Goal: Check status: Check status

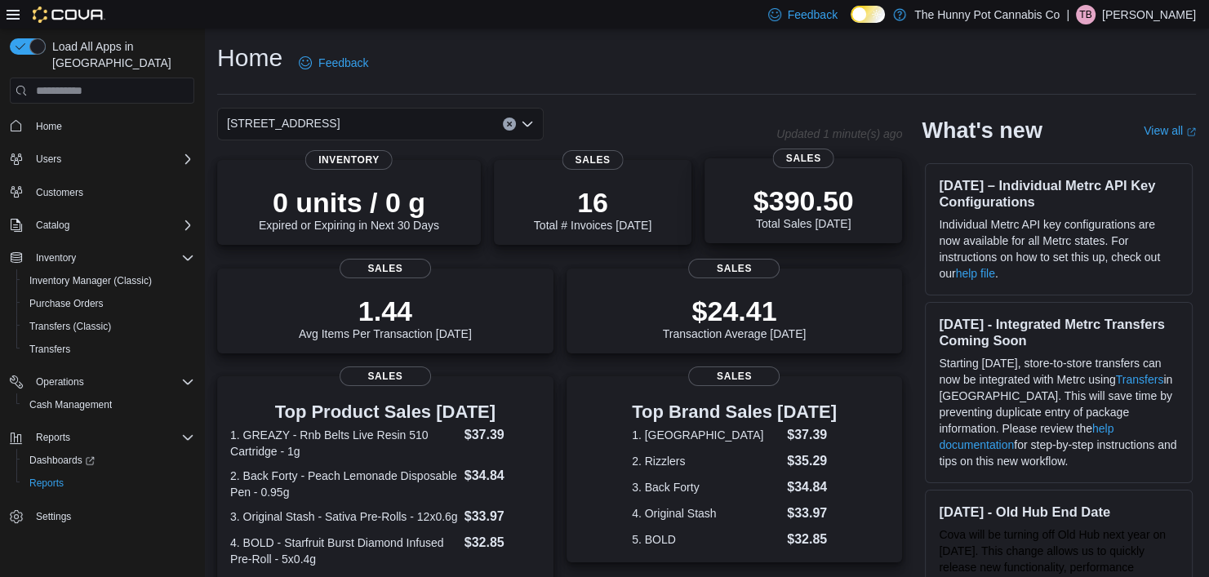
click at [855, 179] on div "$390.50 Total Sales Today" at bounding box center [803, 204] width 171 height 52
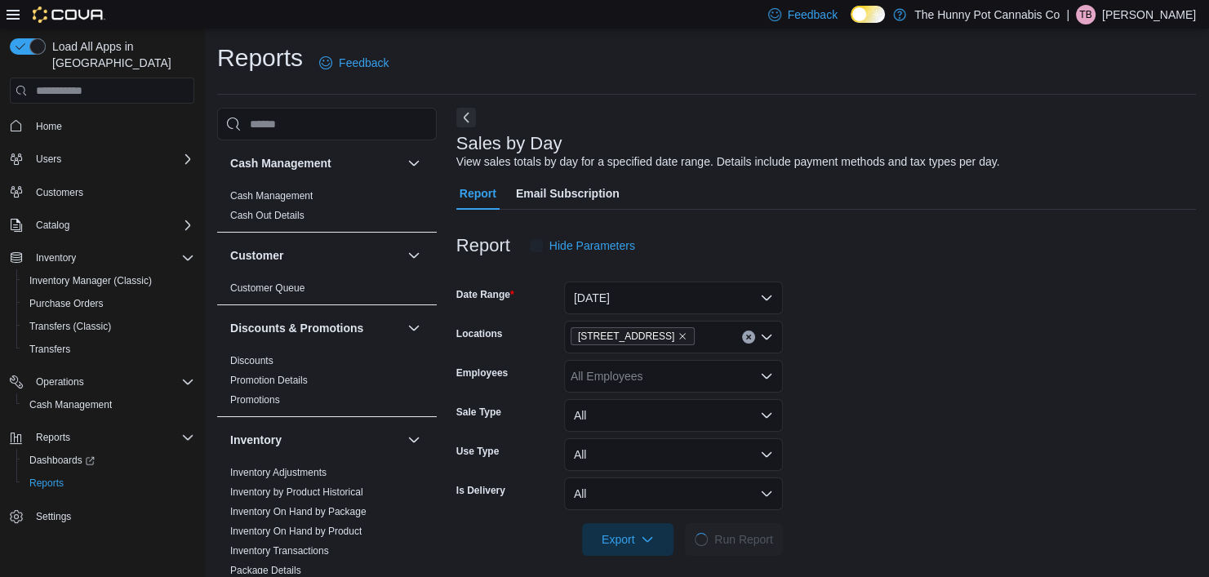
scroll to position [11, 0]
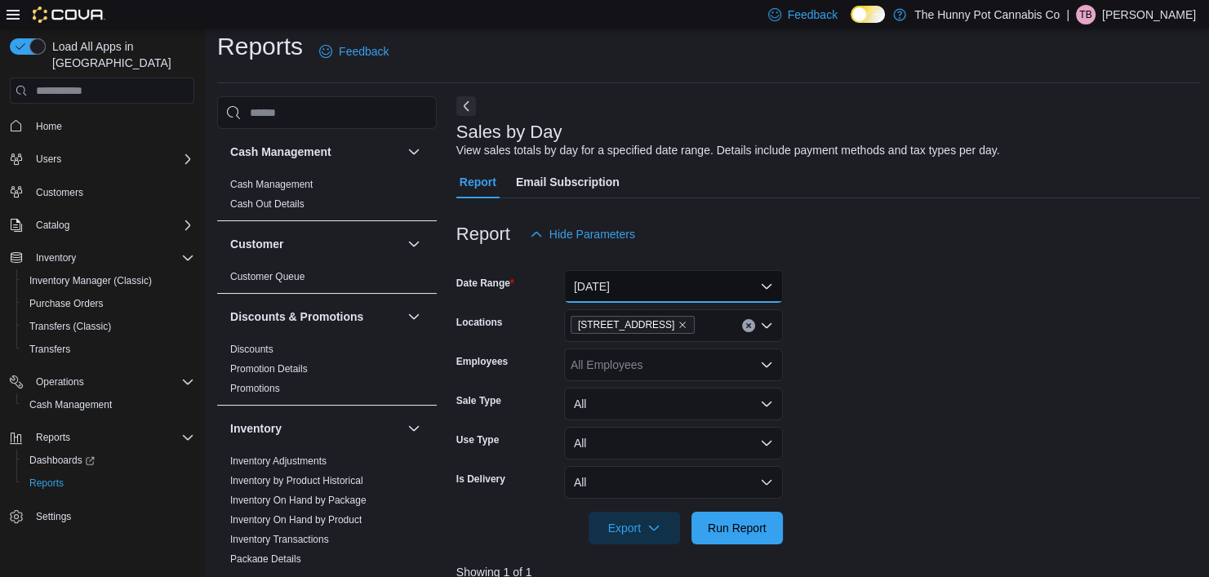
click at [685, 290] on button "[DATE]" at bounding box center [673, 286] width 219 height 33
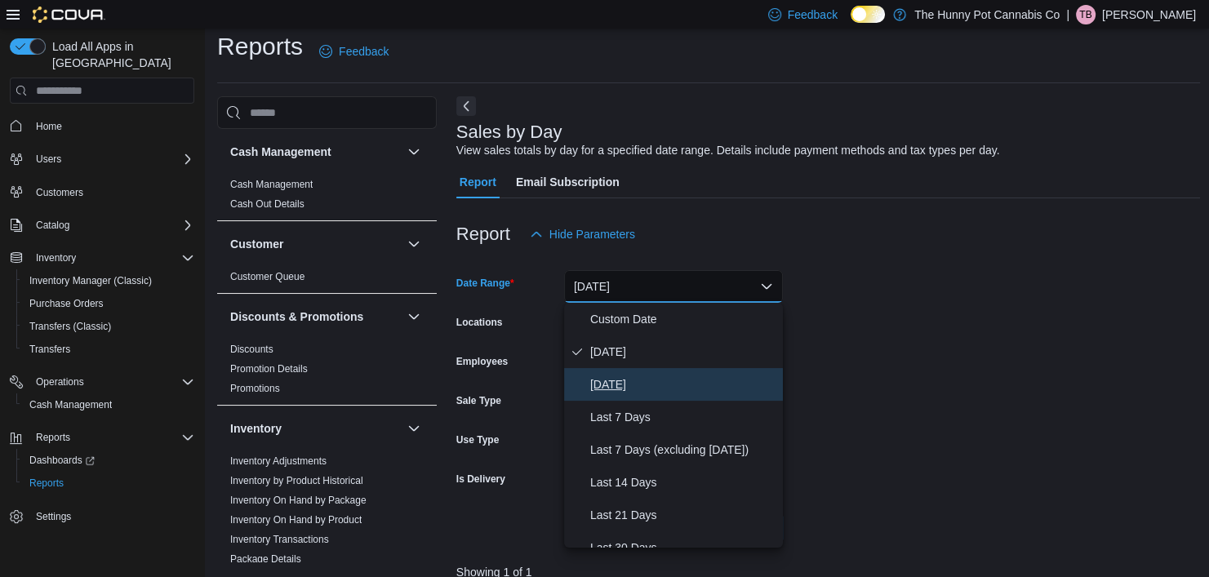
click at [639, 381] on span "[DATE]" at bounding box center [683, 385] width 186 height 20
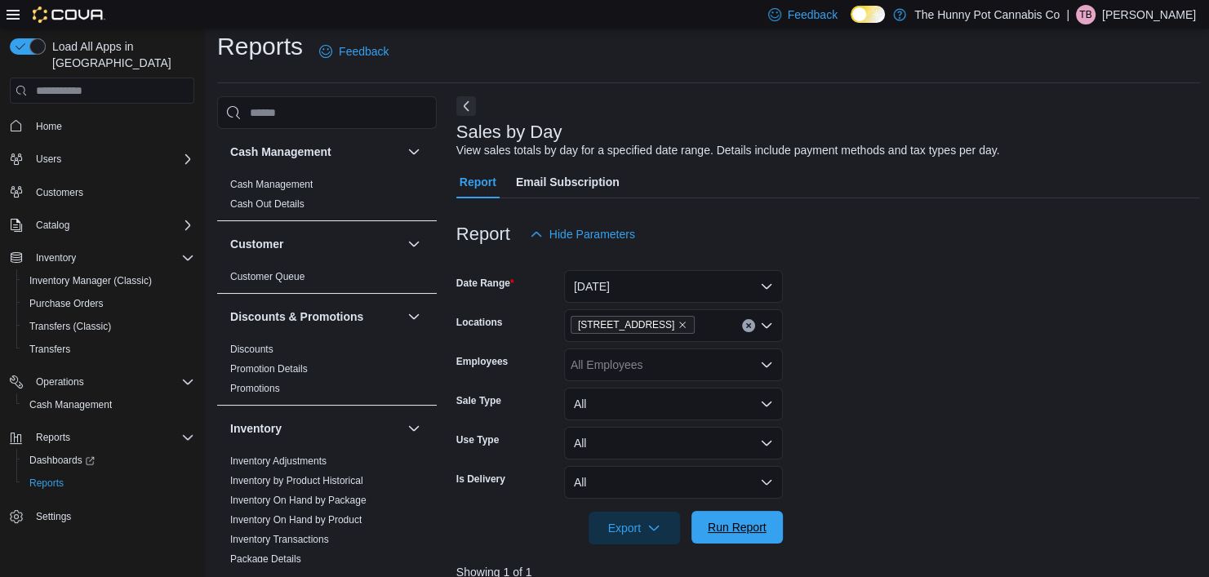
click at [731, 523] on span "Run Report" at bounding box center [737, 527] width 59 height 16
click at [704, 286] on button "[DATE]" at bounding box center [673, 286] width 219 height 33
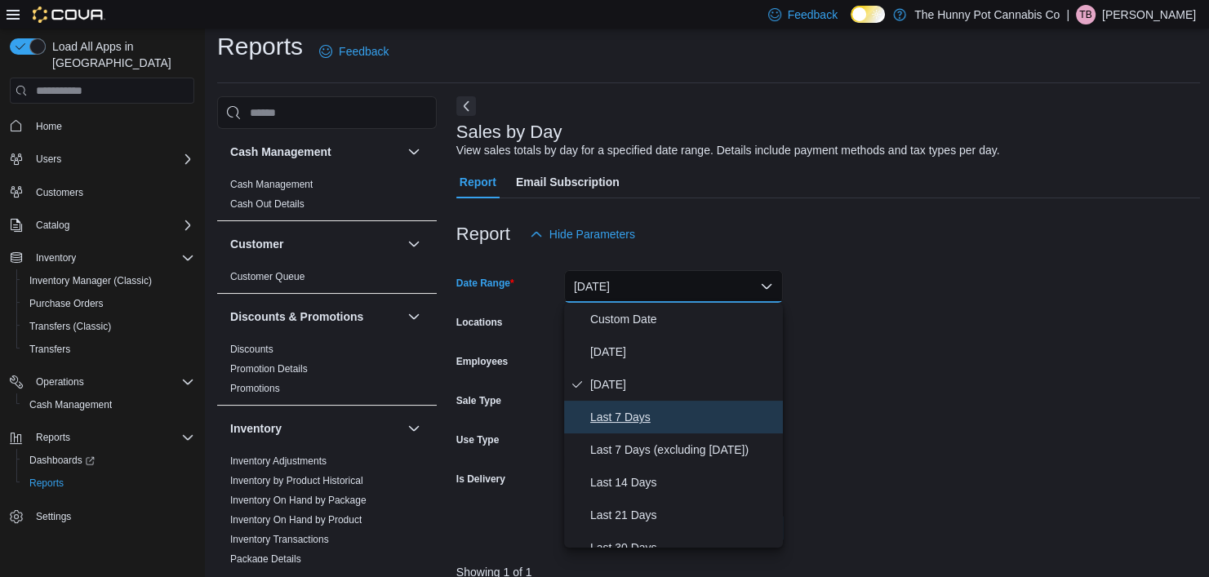
click at [661, 410] on span "Last 7 Days" at bounding box center [683, 418] width 186 height 20
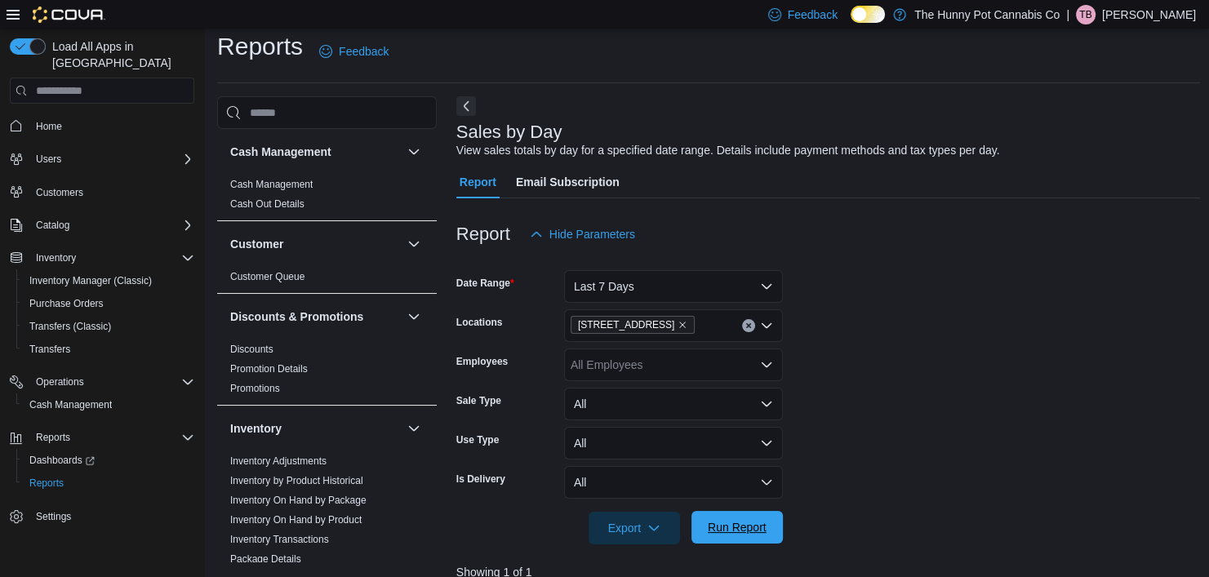
click at [716, 520] on span "Run Report" at bounding box center [737, 527] width 59 height 16
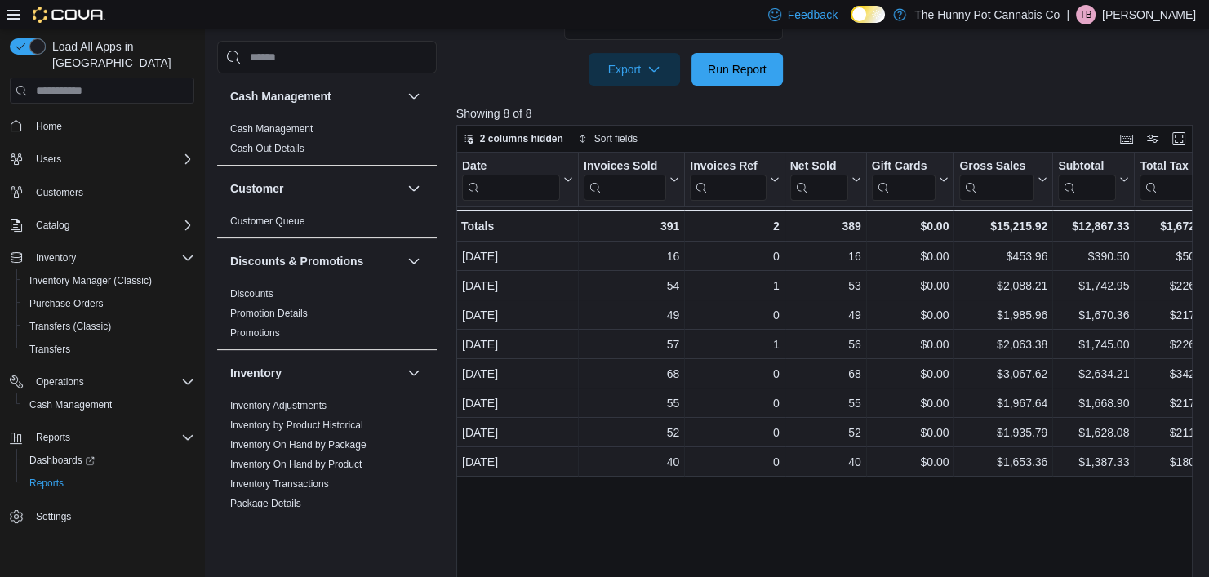
scroll to position [470, 0]
